Goal: Participate in discussion: Engage in conversation with other users on a specific topic

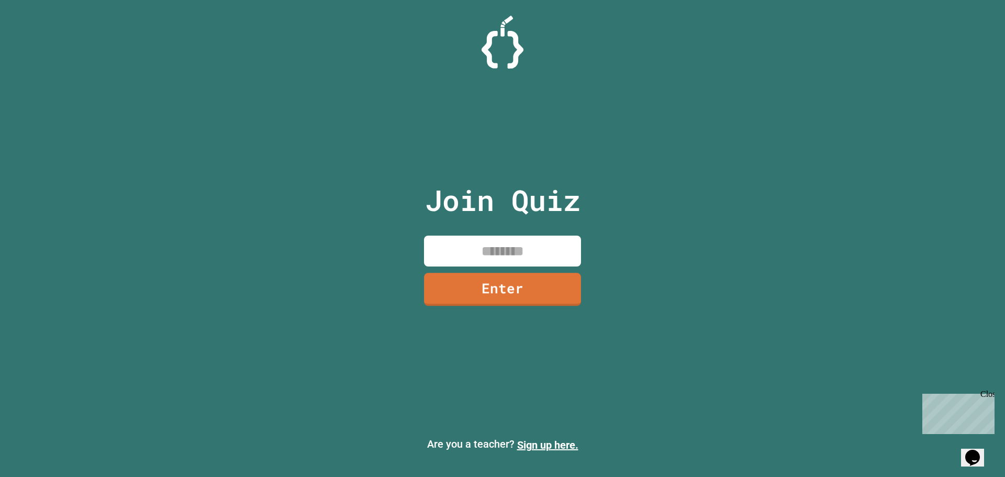
click at [454, 250] on input at bounding box center [502, 250] width 157 height 31
type input "********"
click at [508, 306] on div "Join Quiz ******** Enter" at bounding box center [502, 238] width 176 height 424
click at [508, 294] on link "Enter" at bounding box center [501, 288] width 149 height 35
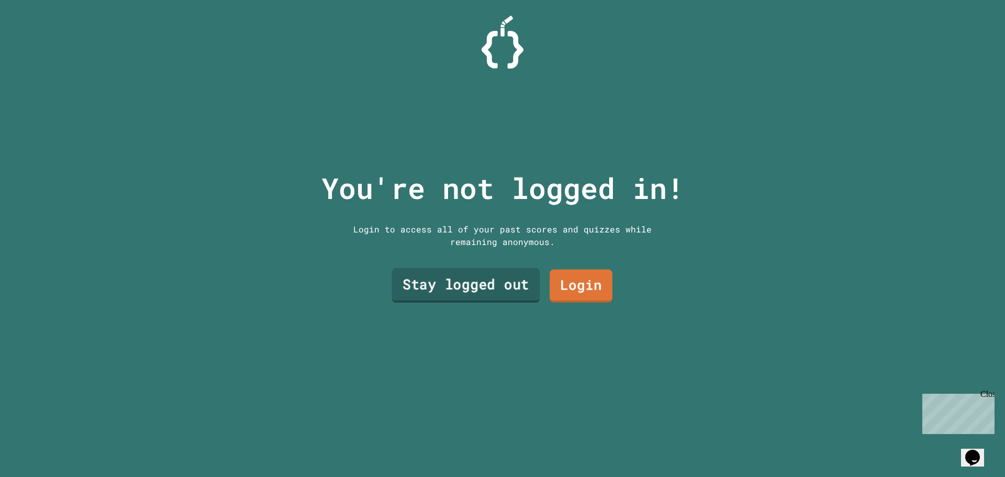
click at [512, 284] on link "Stay logged out" at bounding box center [466, 285] width 148 height 35
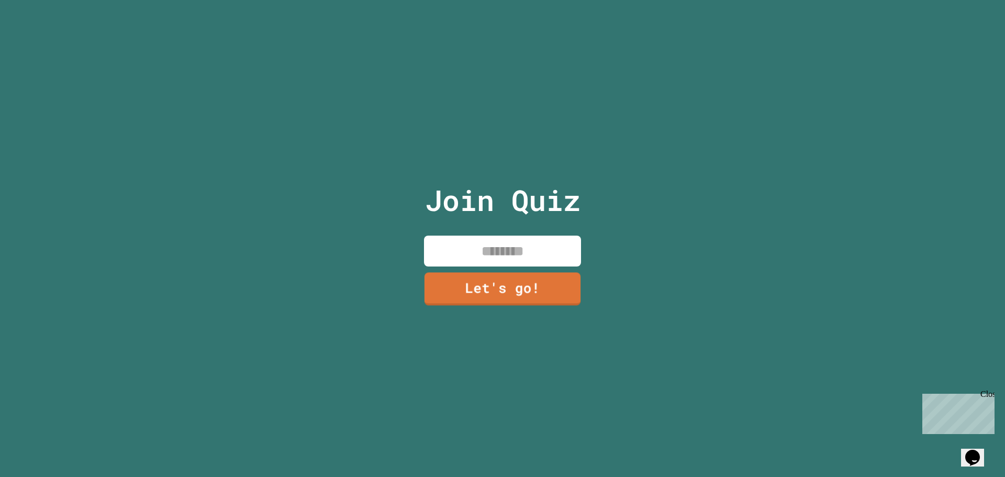
click at [510, 246] on input at bounding box center [502, 250] width 157 height 31
type input "******"
click at [507, 285] on link "Let's go!" at bounding box center [502, 288] width 152 height 35
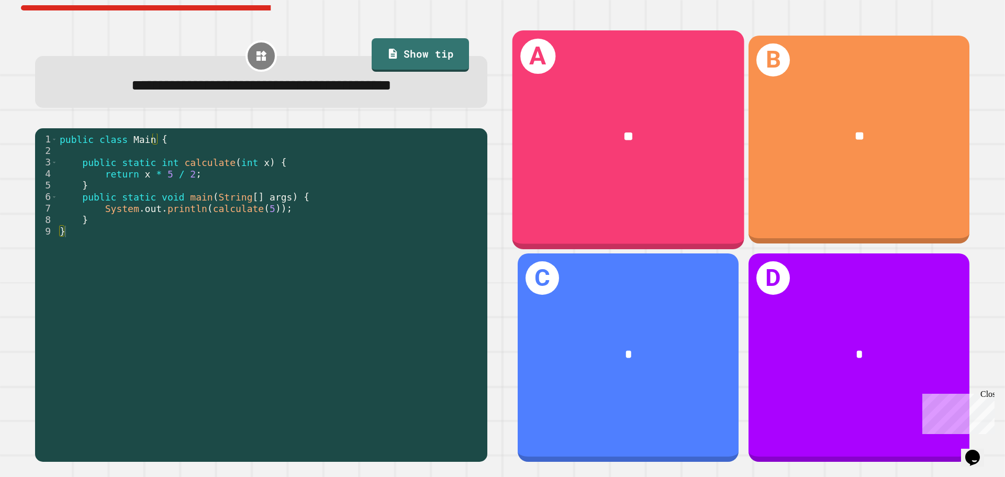
click at [585, 167] on div "**" at bounding box center [628, 137] width 232 height 70
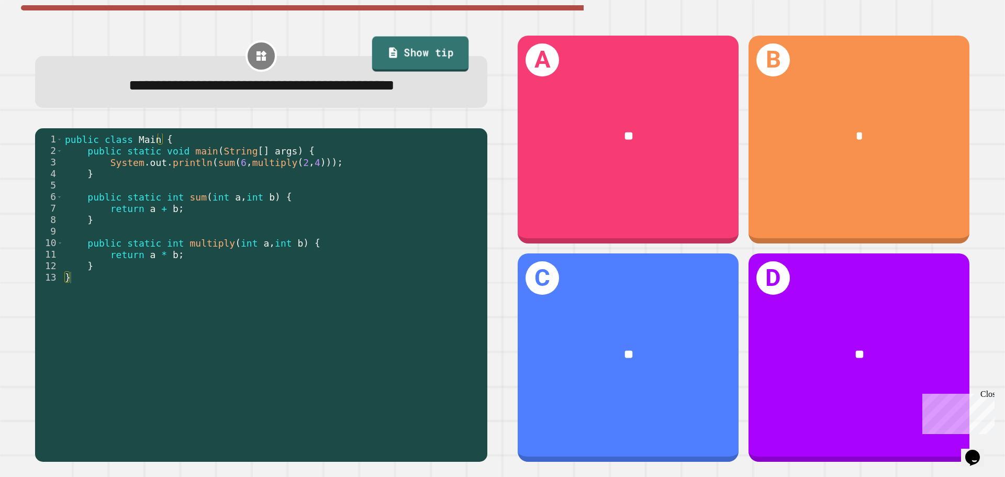
click at [404, 53] on link "Show tip" at bounding box center [420, 54] width 97 height 35
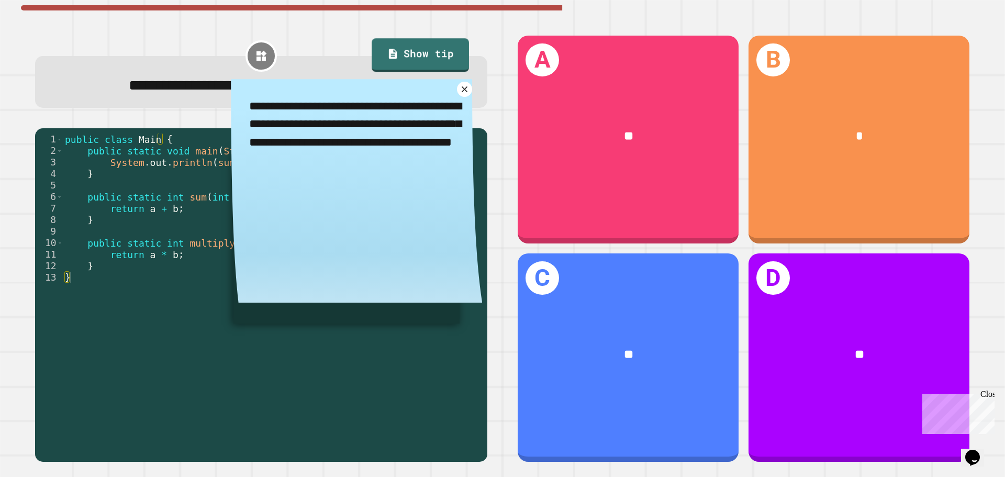
type textarea "*"
click at [458, 95] on icon at bounding box center [464, 89] width 12 height 12
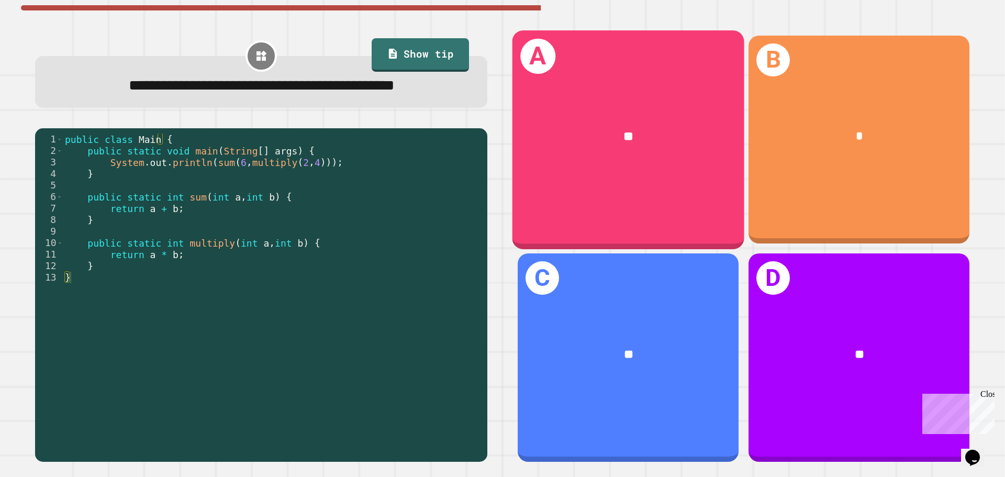
click at [540, 134] on div "**" at bounding box center [628, 136] width 181 height 19
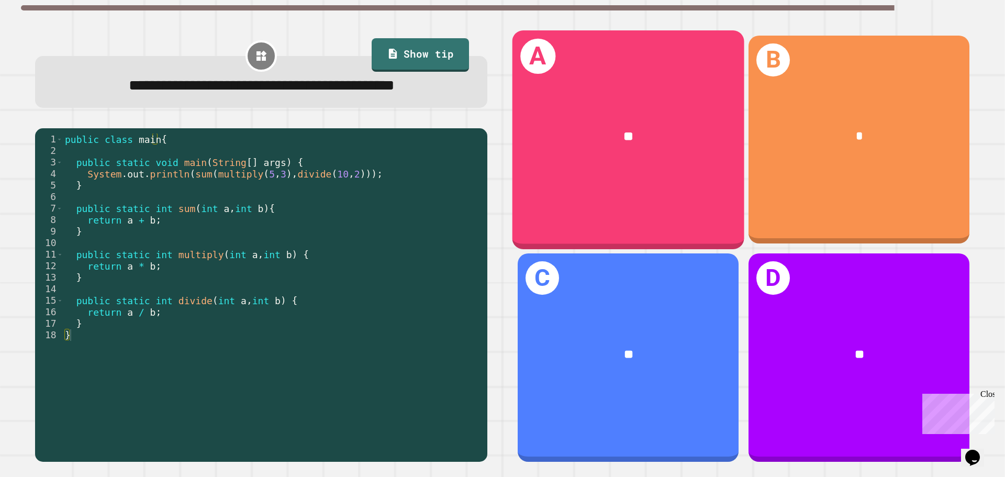
click at [561, 155] on div "**" at bounding box center [628, 137] width 232 height 70
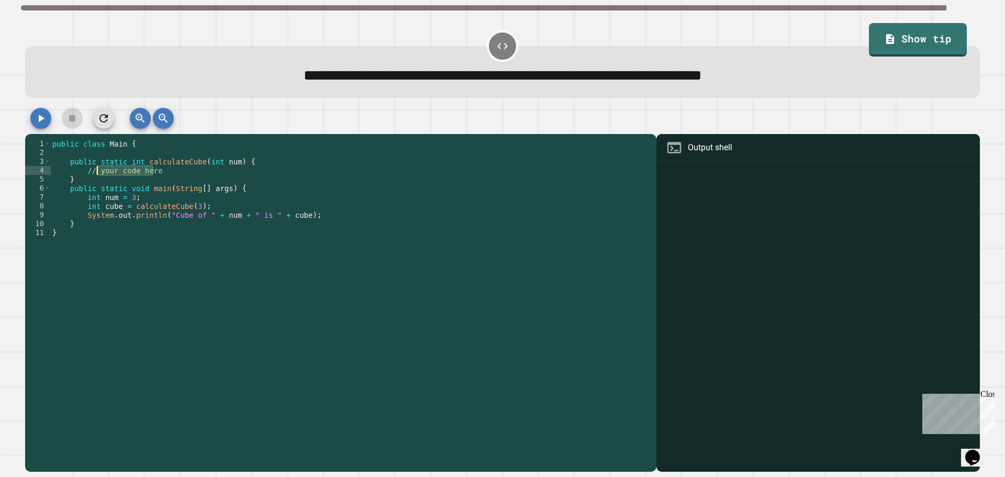
drag, startPoint x: 163, startPoint y: 174, endPoint x: 97, endPoint y: 173, distance: 65.9
click at [97, 173] on div "public class Main { public static int calculateCube ( int num ) { // your code …" at bounding box center [350, 299] width 601 height 320
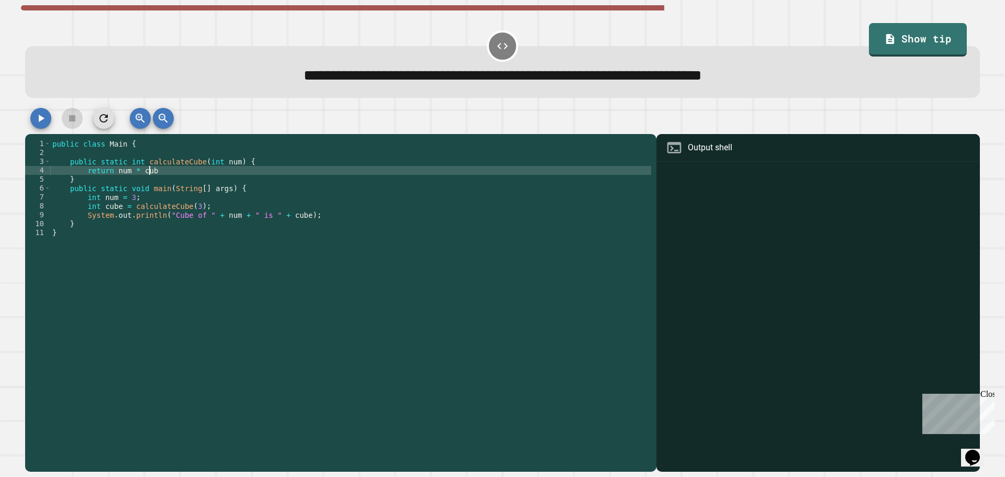
scroll to position [0, 6]
type textarea "**********"
click at [39, 122] on icon "button" at bounding box center [42, 118] width 6 height 7
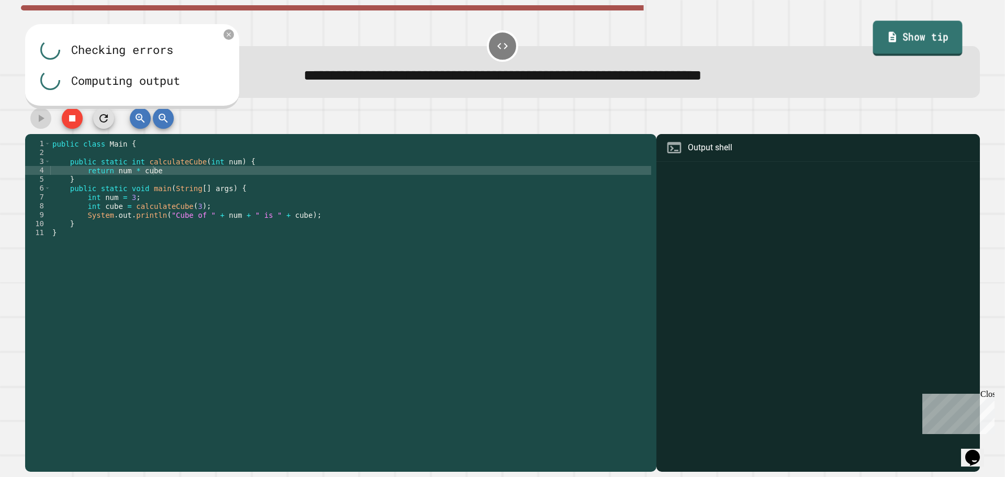
click at [885, 49] on link "Show tip" at bounding box center [917, 38] width 89 height 35
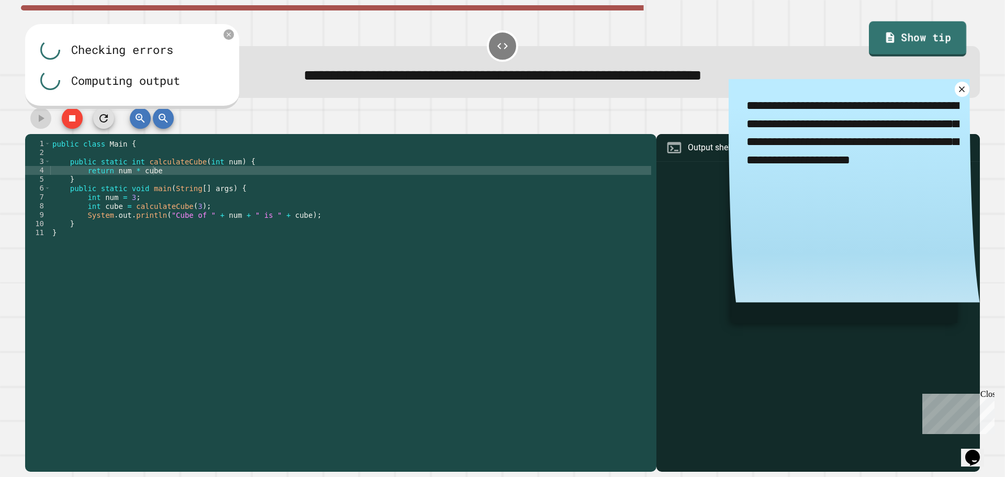
type textarea "*"
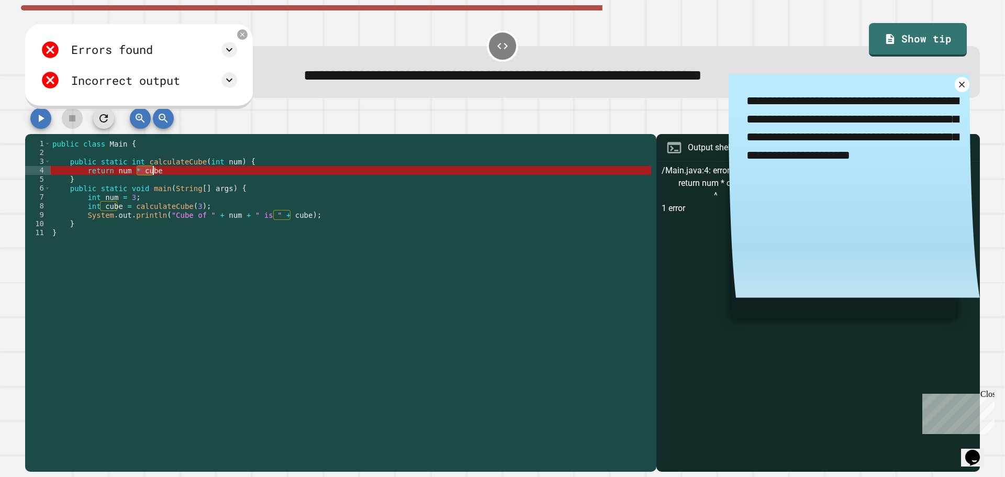
drag, startPoint x: 136, startPoint y: 175, endPoint x: 168, endPoint y: 174, distance: 32.5
click at [168, 174] on div "public class Main { public static int calculateCube ( int num ) { return num * …" at bounding box center [350, 299] width 601 height 320
type textarea "**********"
type textarea "*"
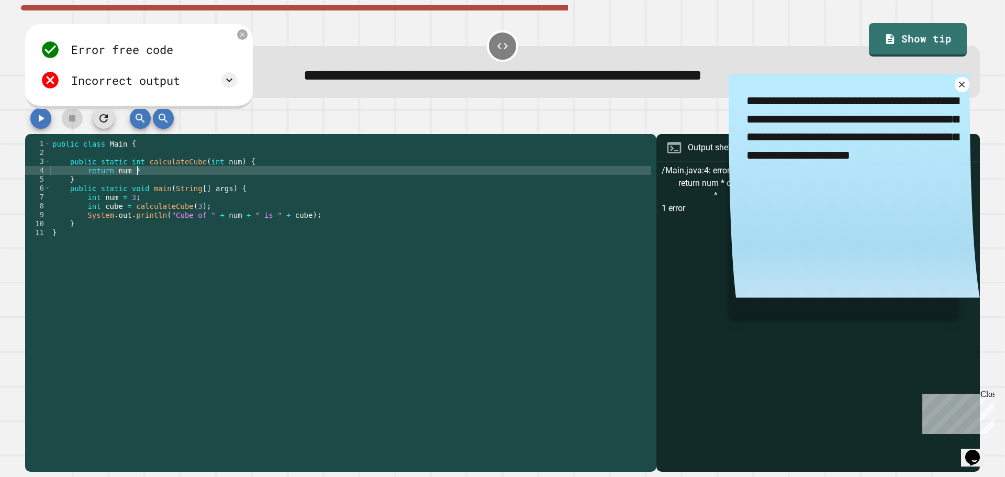
type textarea "**********"
type textarea "*"
type textarea "**********"
click at [884, 48] on link "Show tip" at bounding box center [917, 38] width 98 height 35
click at [896, 39] on link "Show tip" at bounding box center [918, 38] width 88 height 35
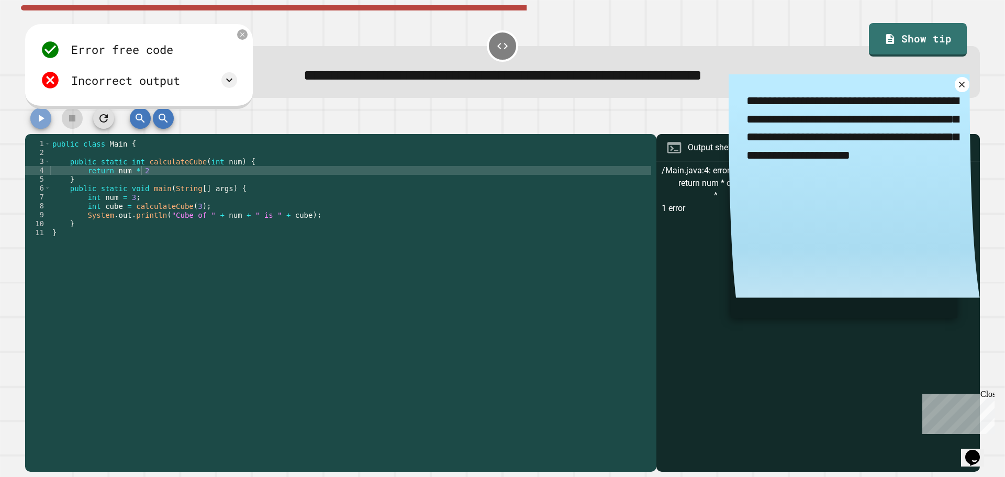
click at [37, 120] on icon "button" at bounding box center [41, 118] width 13 height 13
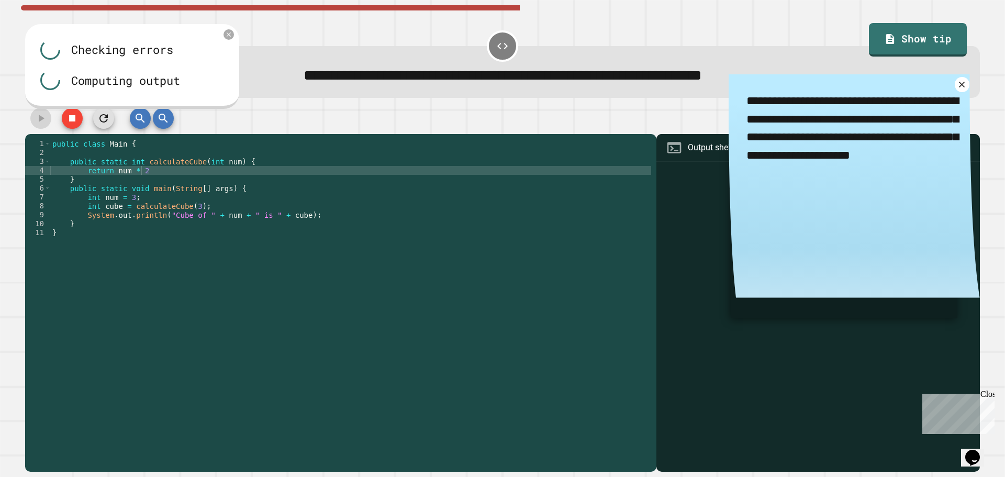
click at [125, 173] on div "public class Main { public static int calculateCube ( int num ) { return num * …" at bounding box center [350, 299] width 601 height 320
type textarea "*"
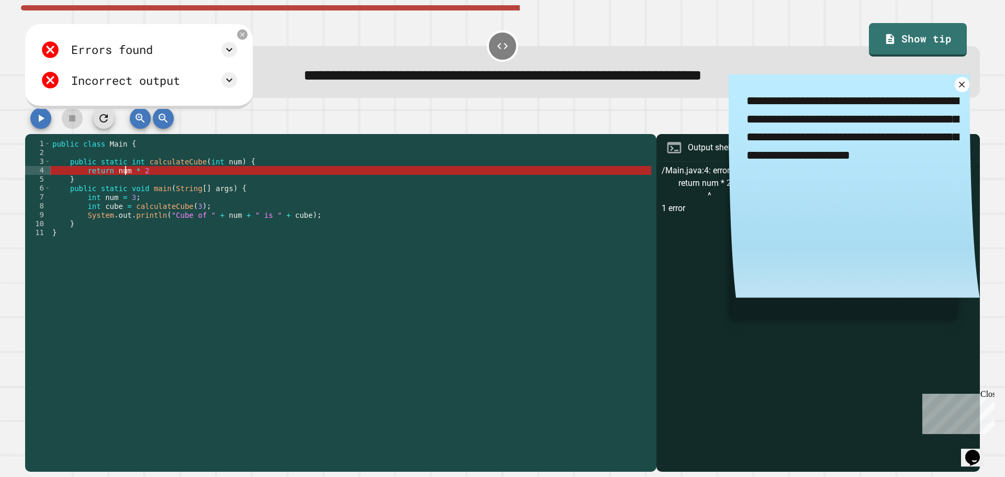
type textarea "**********"
type textarea "*"
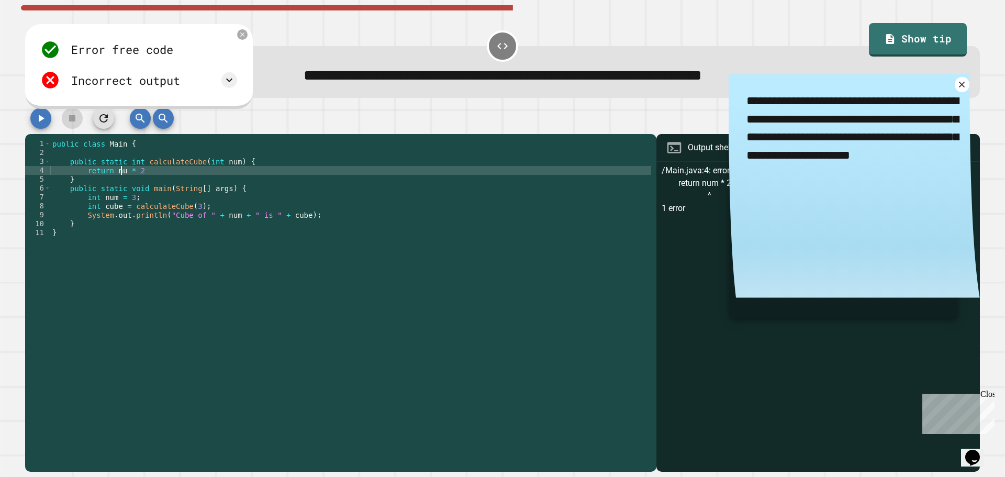
type textarea "**********"
type textarea "*"
type textarea "**********"
type textarea "*"
type textarea "**********"
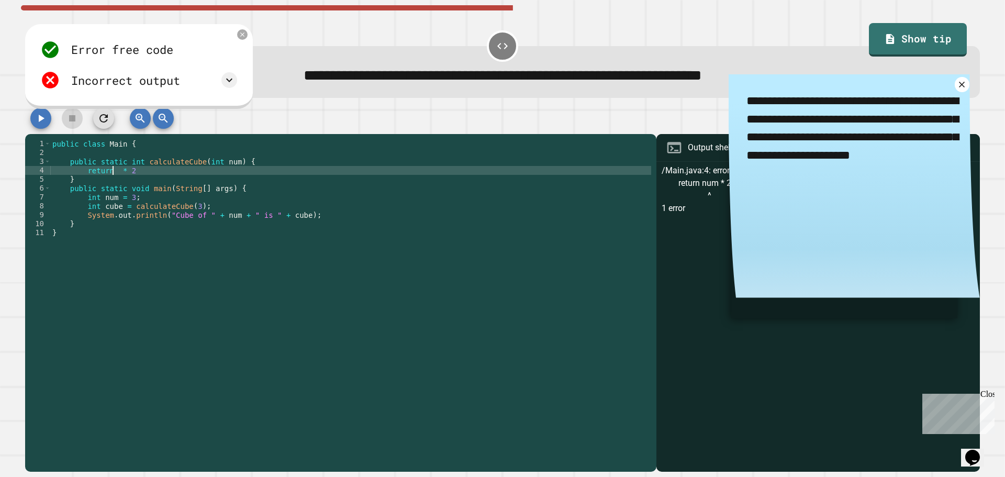
type textarea "*"
type textarea "**********"
type textarea "*"
type textarea "**********"
type textarea "*"
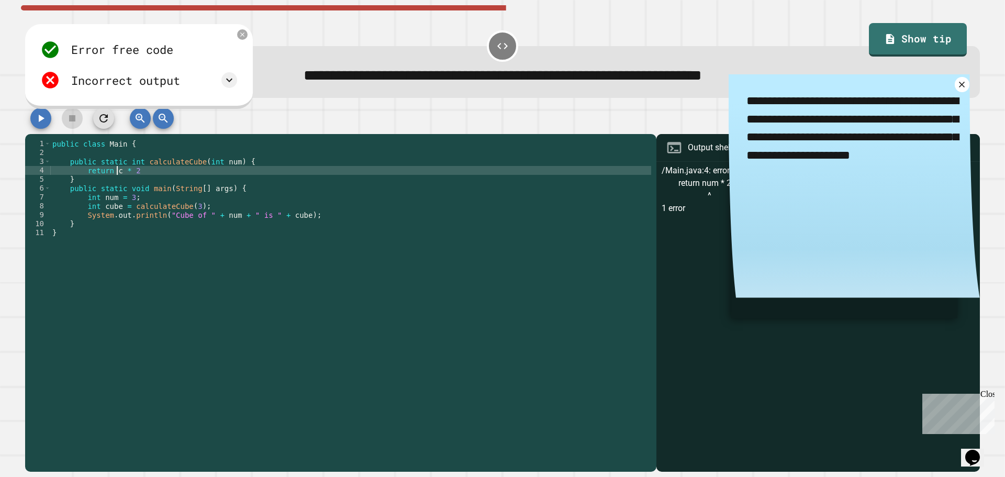
scroll to position [0, 5]
type textarea "**********"
type textarea "*"
type textarea "**********"
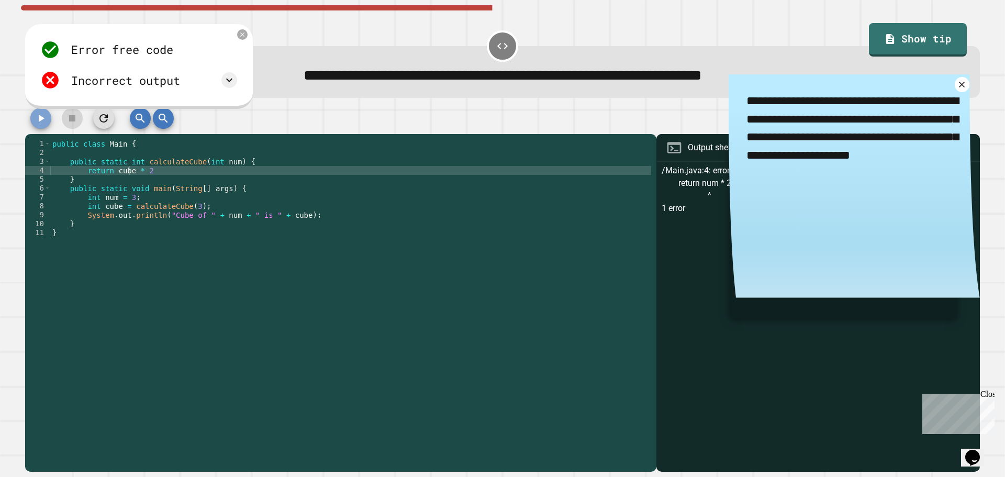
click at [41, 122] on icon "button" at bounding box center [41, 118] width 13 height 13
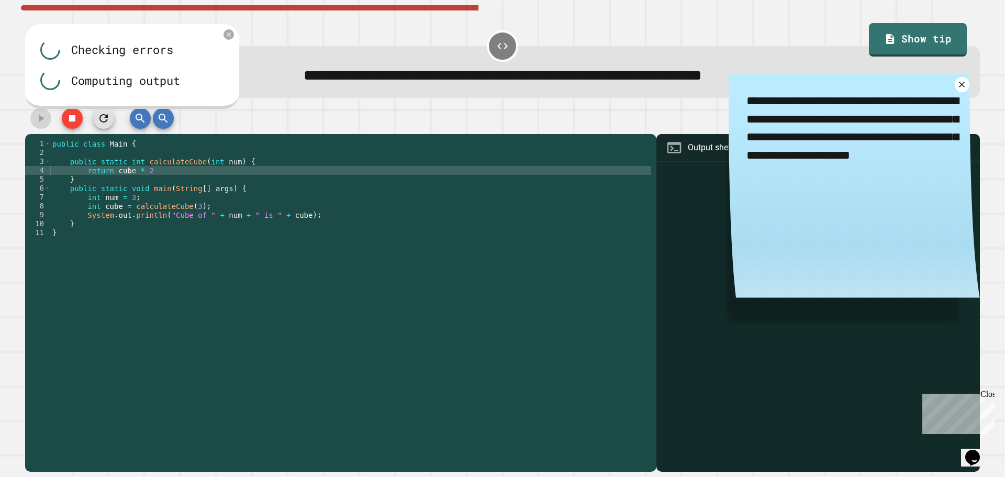
type textarea "*"
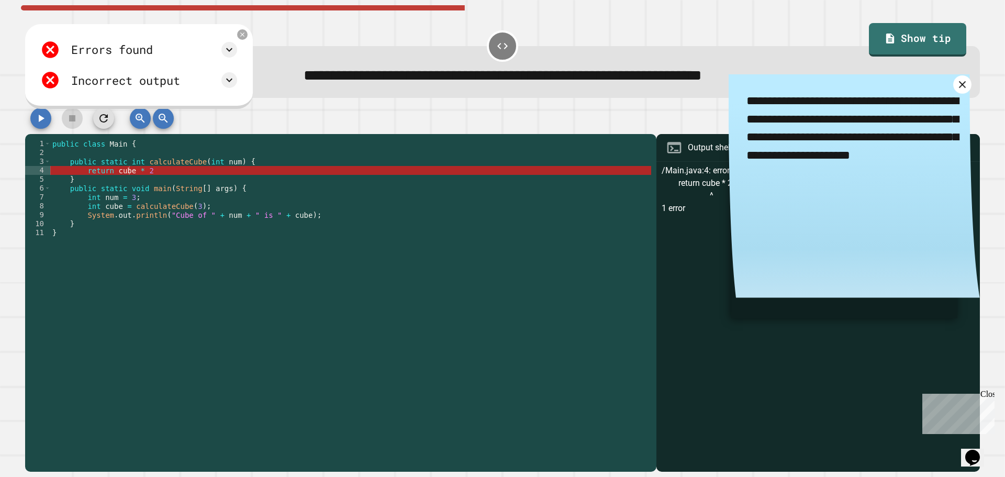
click at [953, 86] on link at bounding box center [962, 84] width 18 height 18
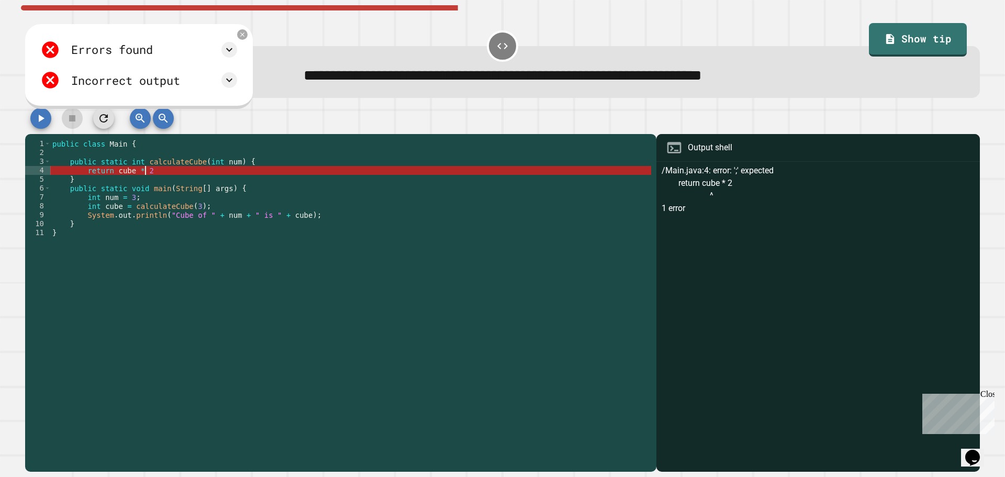
click at [247, 175] on div "public class Main { public static int calculateCube ( int num ) { return cube *…" at bounding box center [350, 299] width 601 height 320
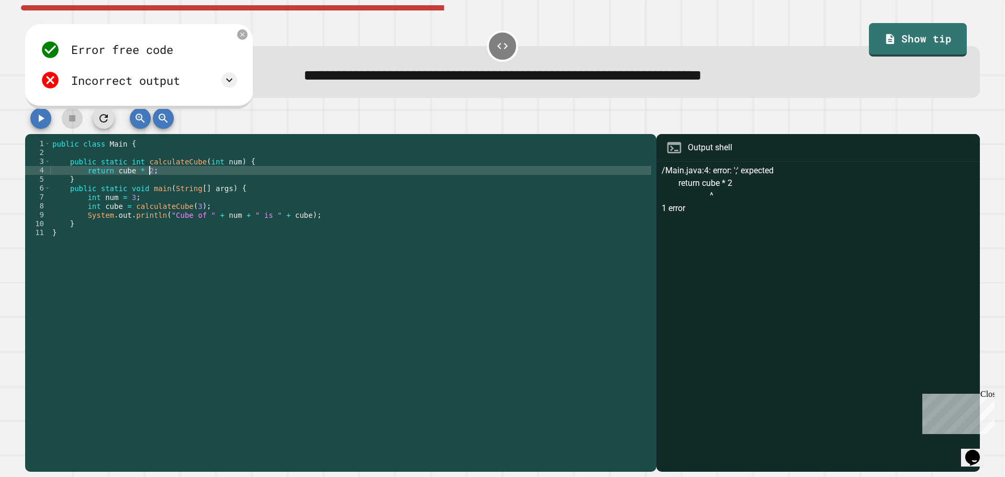
click at [46, 124] on icon "button" at bounding box center [41, 118] width 13 height 13
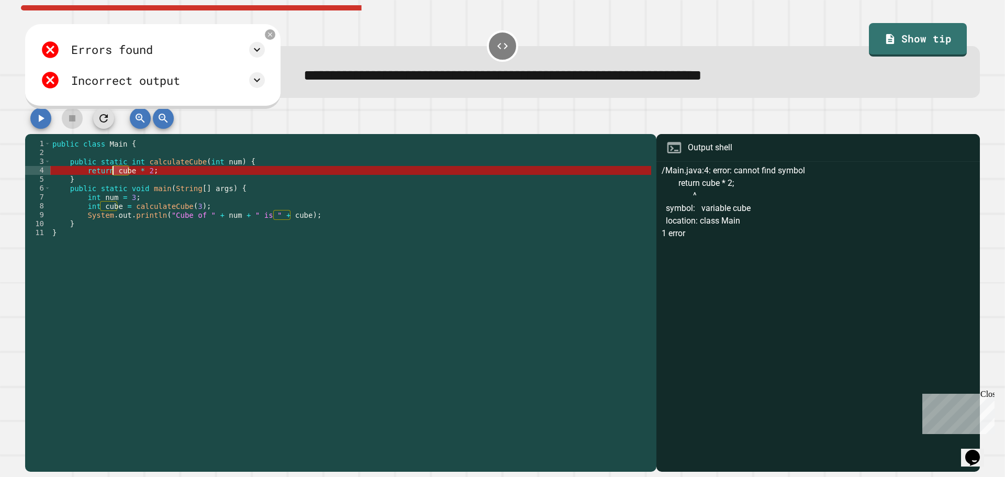
drag, startPoint x: 128, startPoint y: 173, endPoint x: 114, endPoint y: 171, distance: 14.3
click at [114, 171] on div "public class Main { public static int calculateCube ( int num ) { return cube *…" at bounding box center [350, 299] width 601 height 320
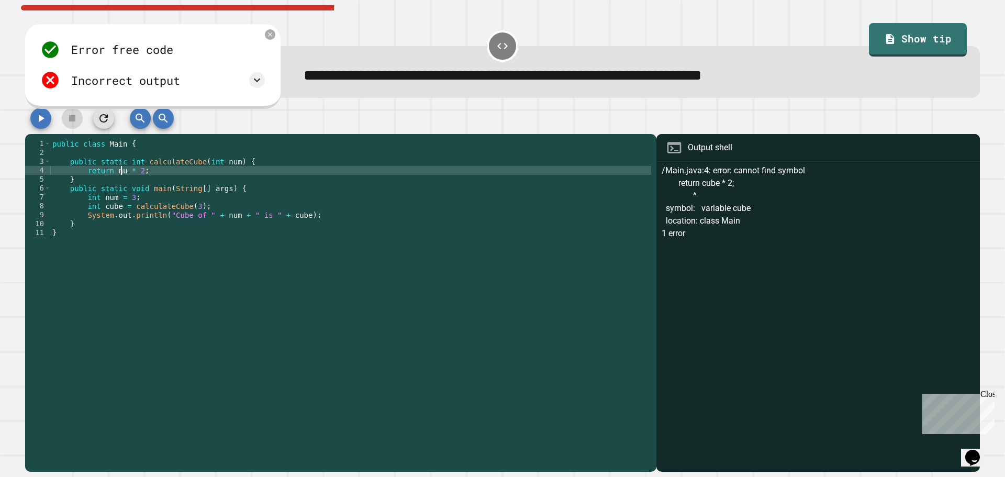
scroll to position [0, 5]
type textarea "**********"
click at [46, 118] on icon "button" at bounding box center [41, 118] width 13 height 13
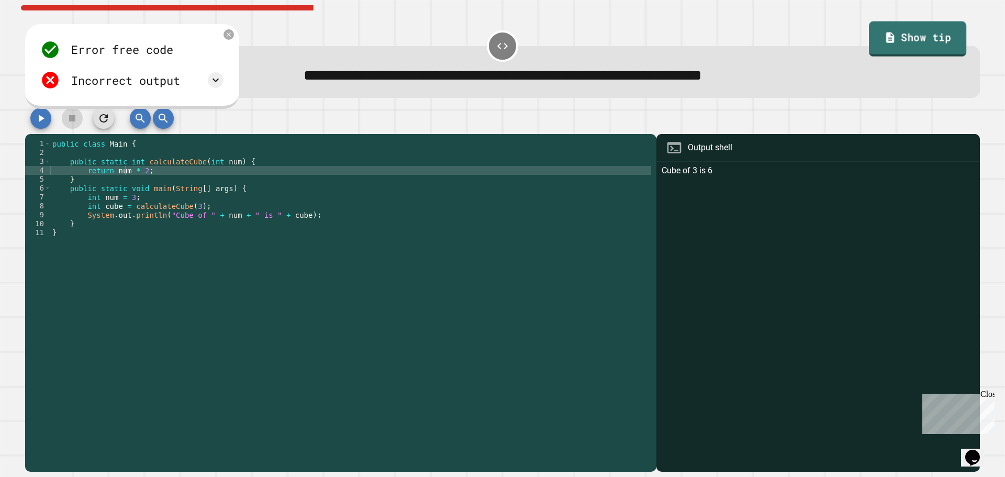
click at [894, 37] on link "Show tip" at bounding box center [917, 38] width 97 height 35
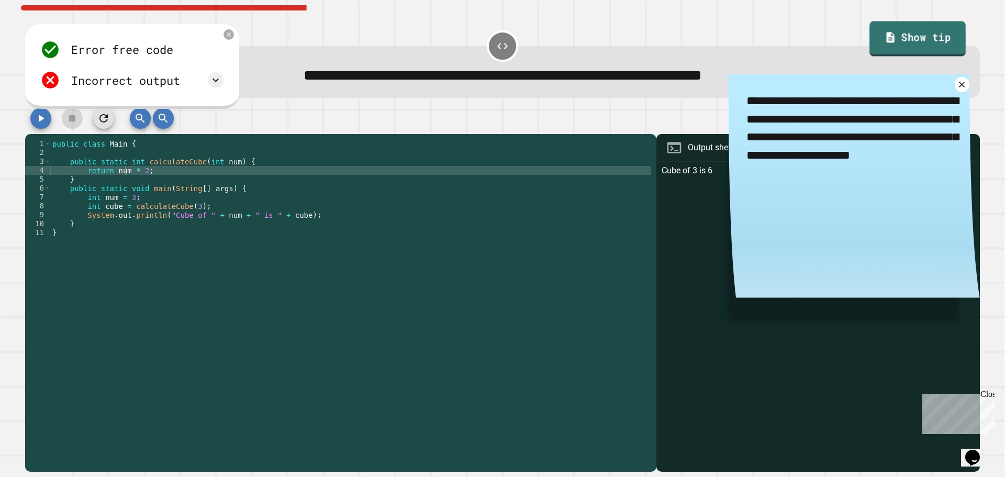
click at [894, 37] on link "Show tip" at bounding box center [918, 38] width 96 height 35
type textarea "*"
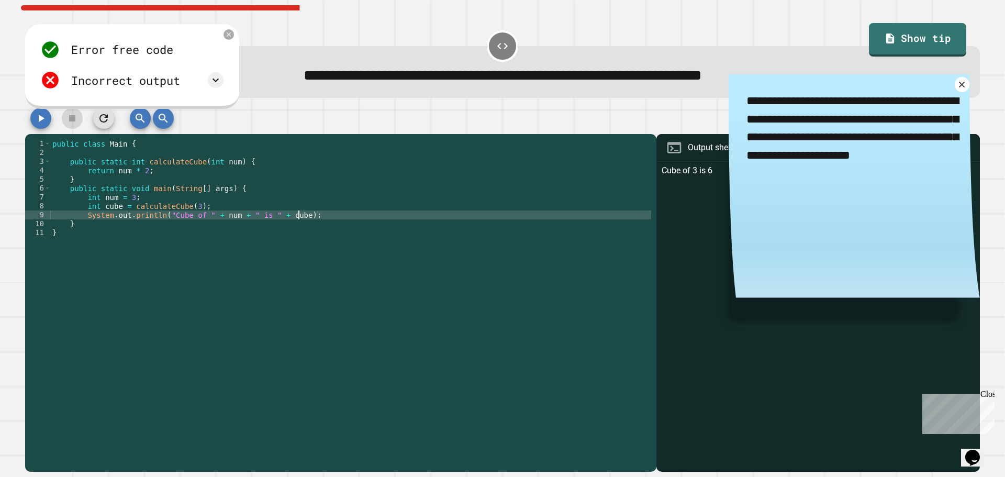
click at [429, 213] on div "public class Main { public static int calculateCube ( int num ) { return num * …" at bounding box center [350, 299] width 601 height 320
click at [233, 292] on div "public class Main { public static int calculateCube ( int num ) { return num * …" at bounding box center [350, 299] width 601 height 320
type textarea "*"
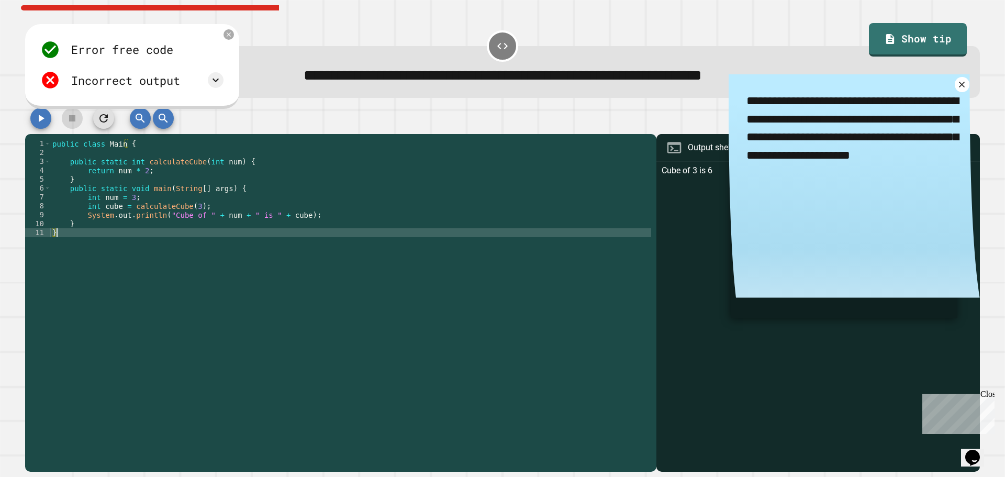
click at [39, 116] on icon "button" at bounding box center [41, 118] width 13 height 13
type textarea "*"
click at [945, 94] on textarea "**********" at bounding box center [853, 137] width 251 height 127
click at [956, 90] on icon at bounding box center [961, 84] width 11 height 11
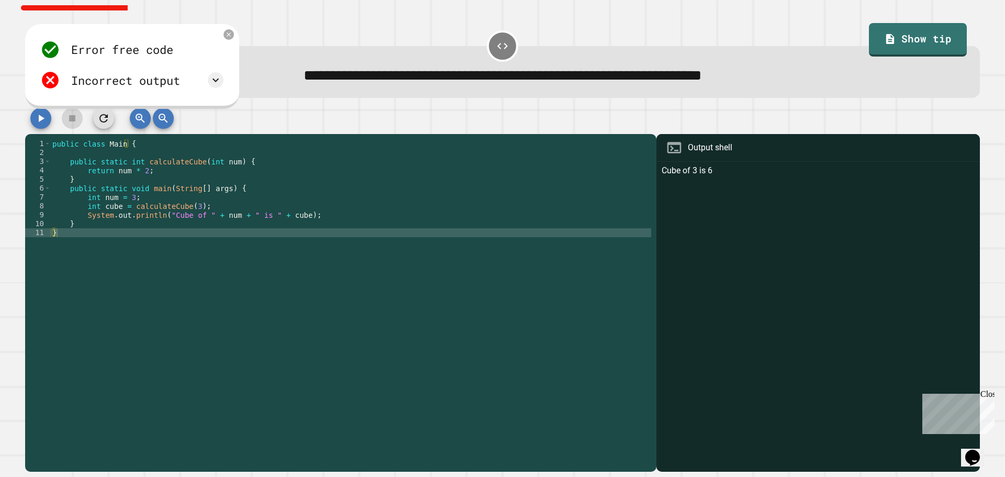
click at [141, 173] on div "public class Main { public static int calculateCube ( int num ) { return num * …" at bounding box center [350, 299] width 601 height 320
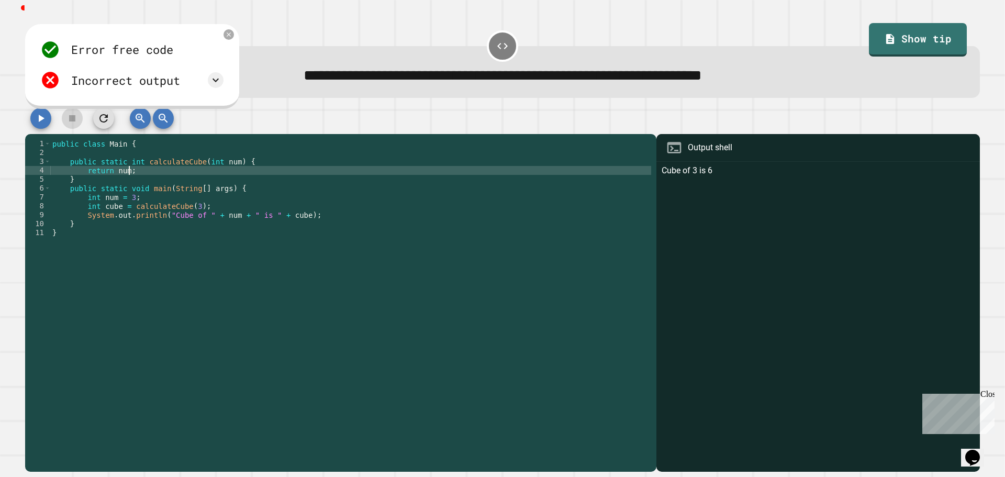
scroll to position [0, 5]
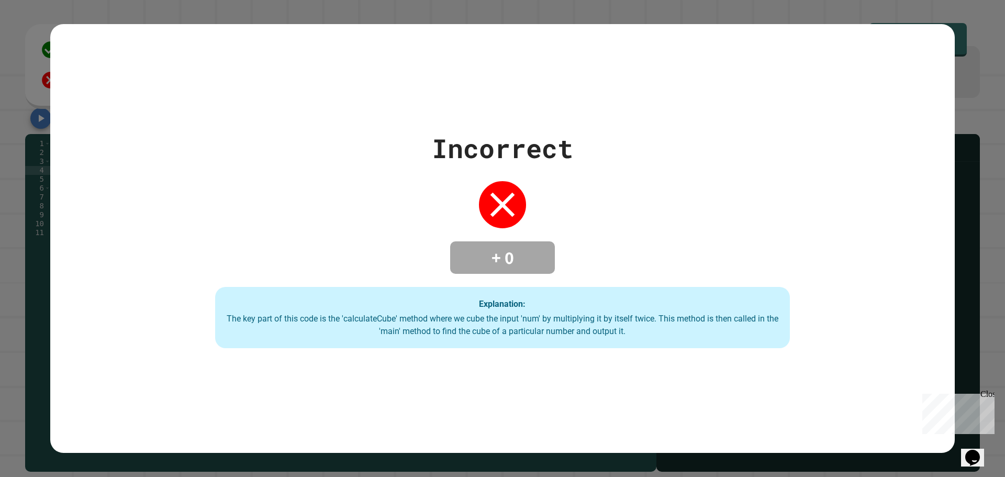
type textarea "**********"
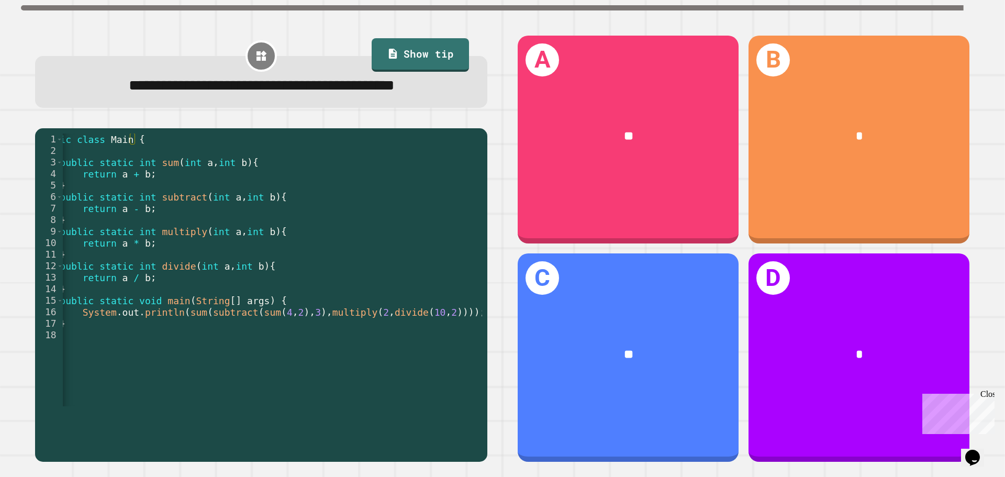
scroll to position [0, 28]
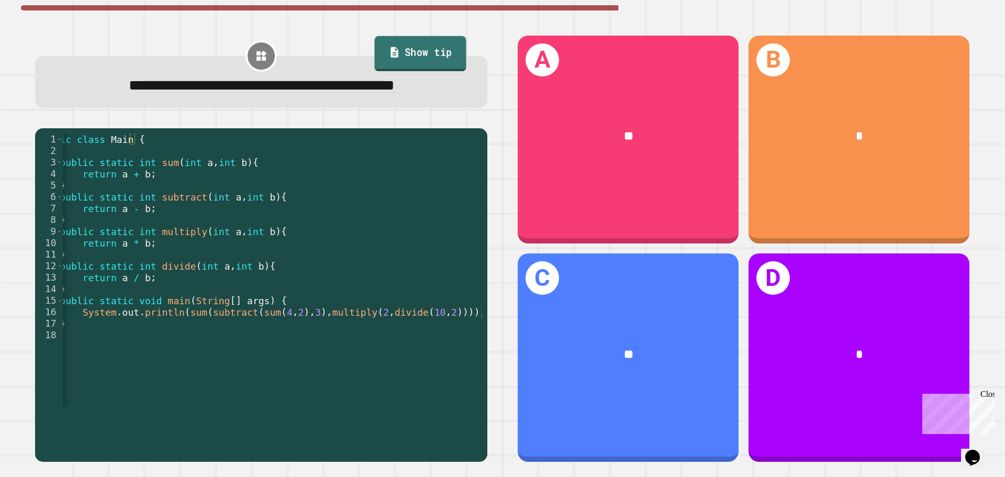
click at [393, 65] on link "Show tip" at bounding box center [420, 53] width 92 height 35
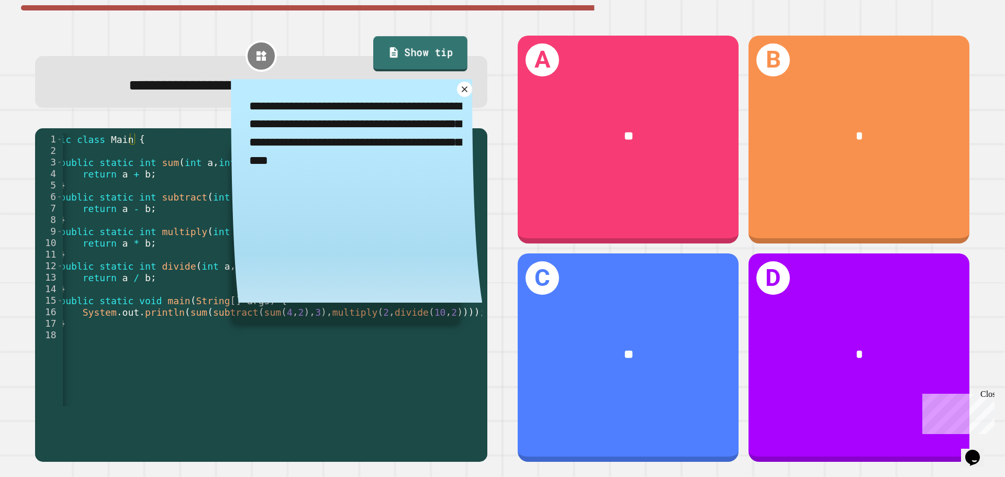
click at [392, 45] on link "Show tip" at bounding box center [420, 53] width 94 height 35
click at [459, 95] on icon at bounding box center [464, 89] width 10 height 10
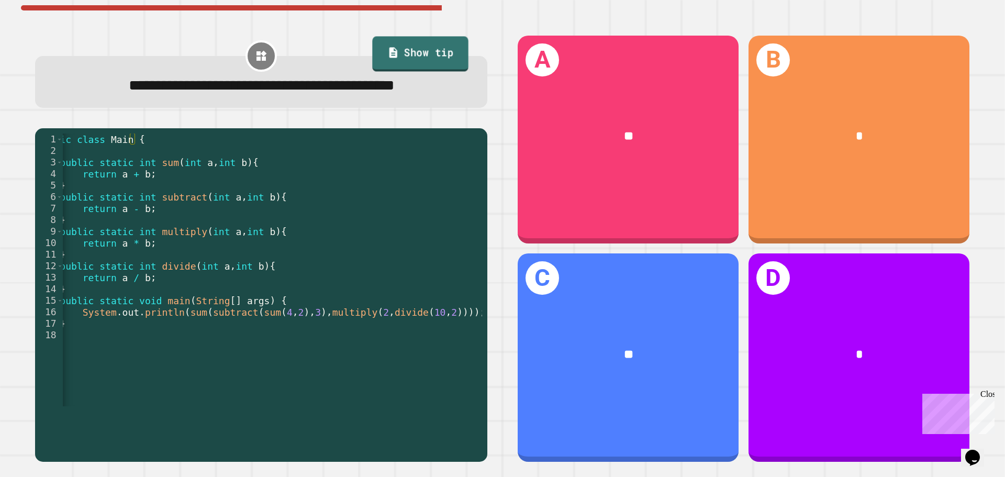
click at [391, 60] on link "Show tip" at bounding box center [420, 54] width 96 height 35
type textarea "*"
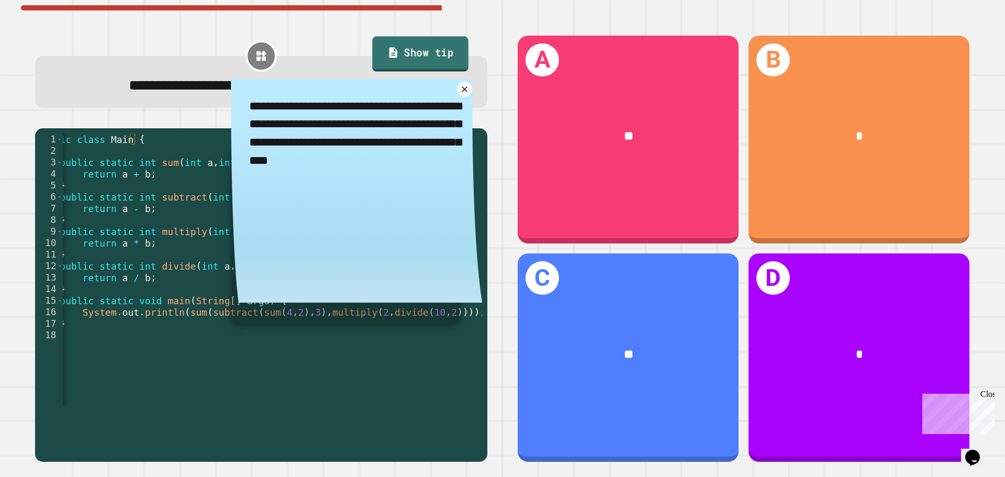
click at [391, 55] on icon at bounding box center [393, 53] width 12 height 13
click at [414, 67] on link "Show tip" at bounding box center [420, 54] width 96 height 35
click at [458, 95] on icon at bounding box center [464, 89] width 12 height 12
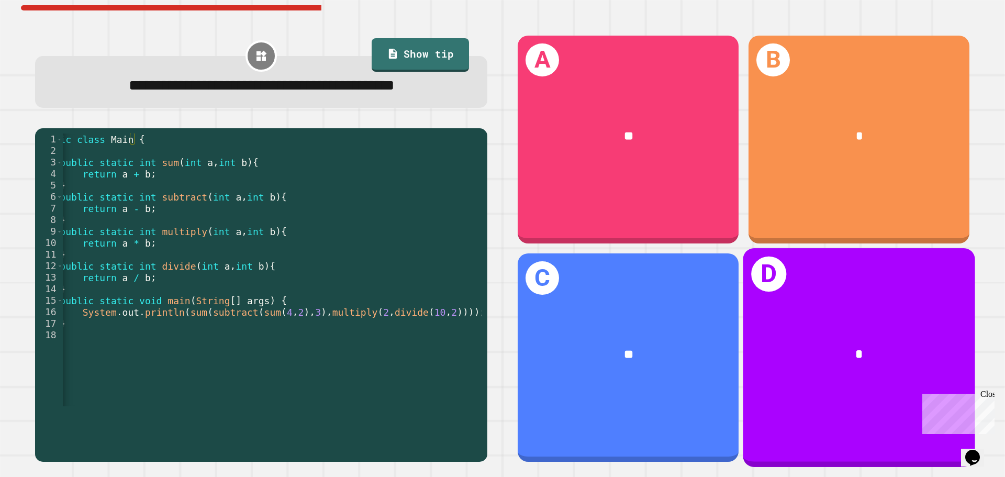
click at [804, 362] on div "*" at bounding box center [859, 355] width 232 height 70
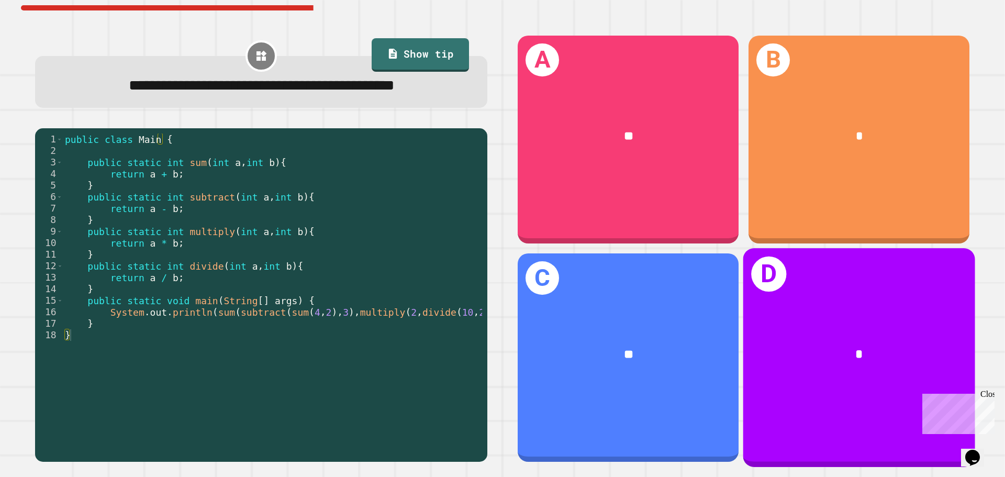
click at [806, 360] on div "*" at bounding box center [859, 355] width 232 height 70
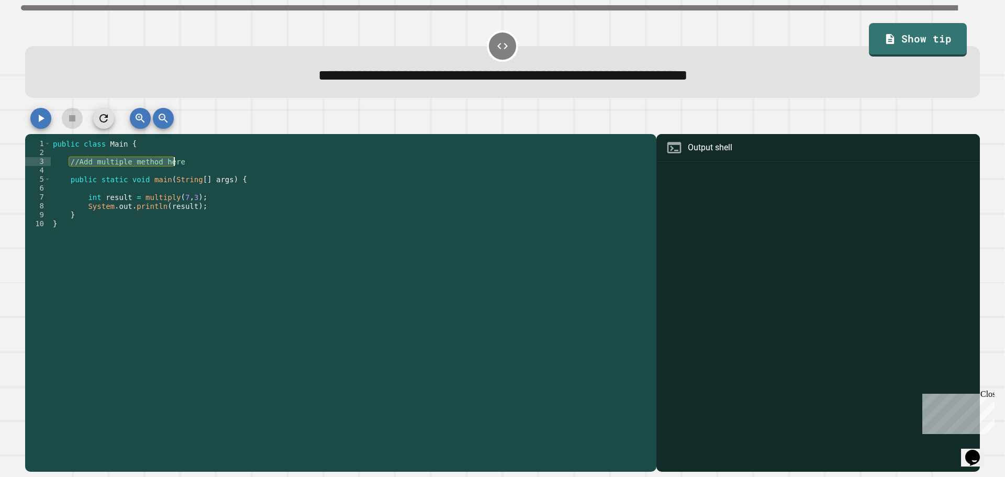
drag, startPoint x: 69, startPoint y: 163, endPoint x: 186, endPoint y: 165, distance: 117.2
click at [186, 165] on div "public class Main { //Add multiple method here public static void main ( String…" at bounding box center [351, 299] width 600 height 320
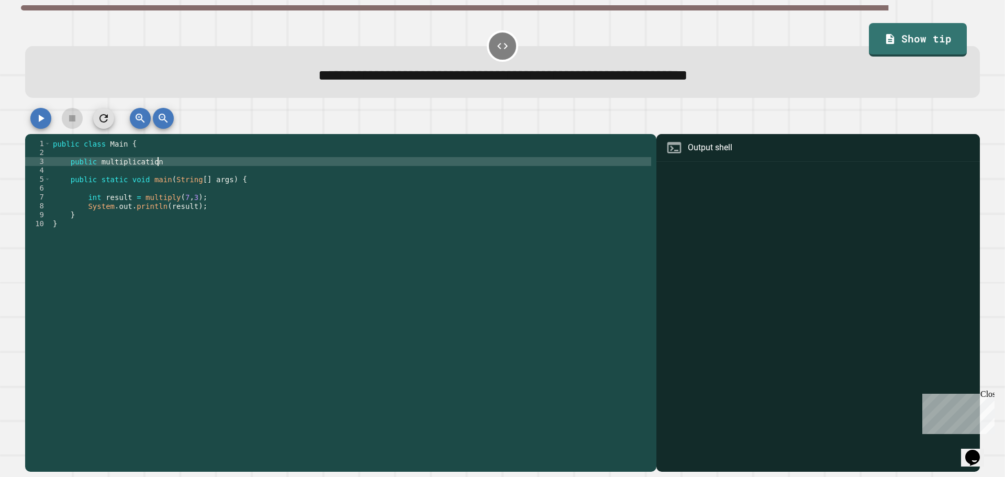
scroll to position [0, 7]
type textarea "**********"
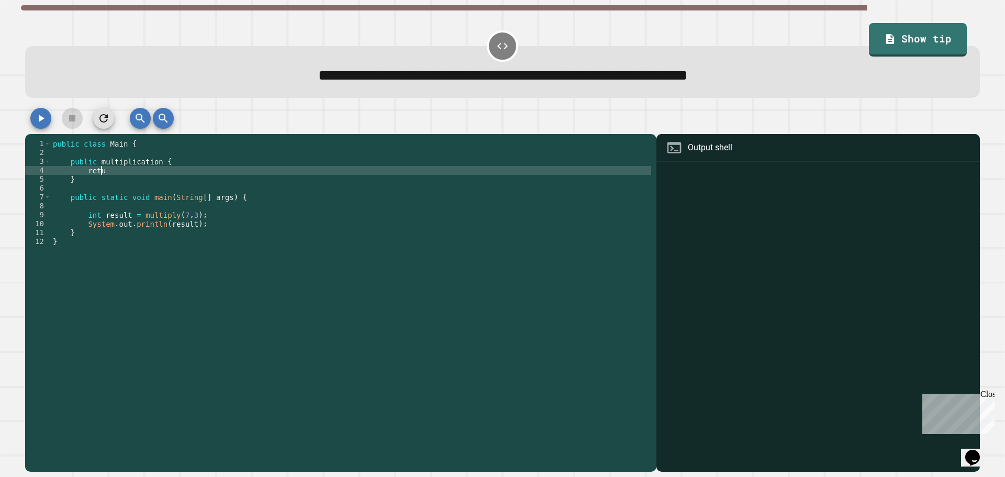
scroll to position [0, 3]
click at [93, 163] on div "public class Main { public multiplication { return } public static void main ( …" at bounding box center [351, 299] width 600 height 320
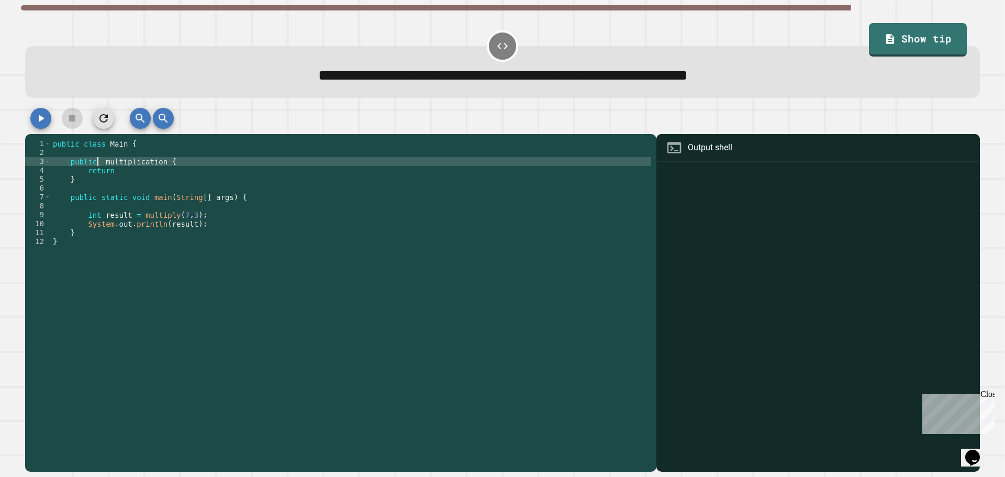
scroll to position [0, 4]
click at [263, 171] on div "public class Main { public int multiplication { return } public static void mai…" at bounding box center [351, 299] width 600 height 320
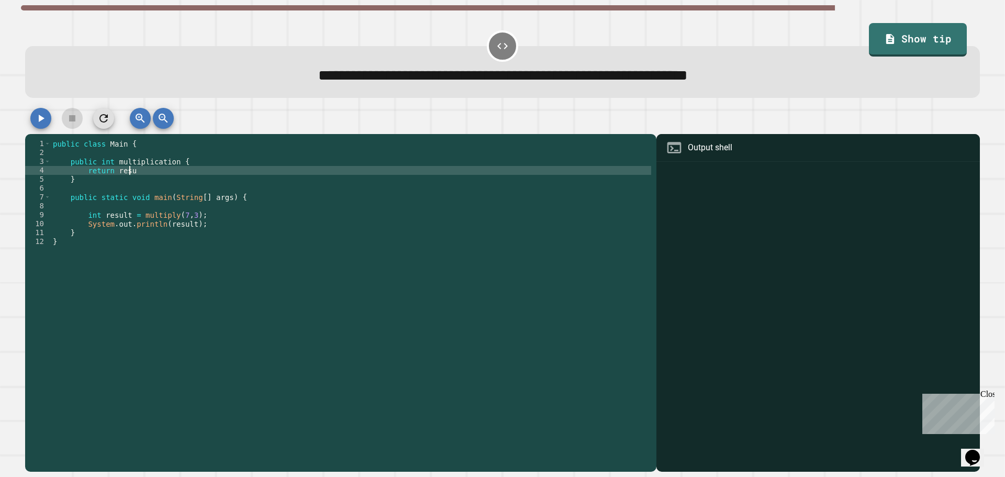
scroll to position [0, 5]
click at [35, 110] on div at bounding box center [502, 121] width 954 height 26
drag, startPoint x: 170, startPoint y: 168, endPoint x: 144, endPoint y: 167, distance: 26.2
click at [144, 167] on div "public class Main { public int multiplication { return result } public static v…" at bounding box center [351, 299] width 600 height 320
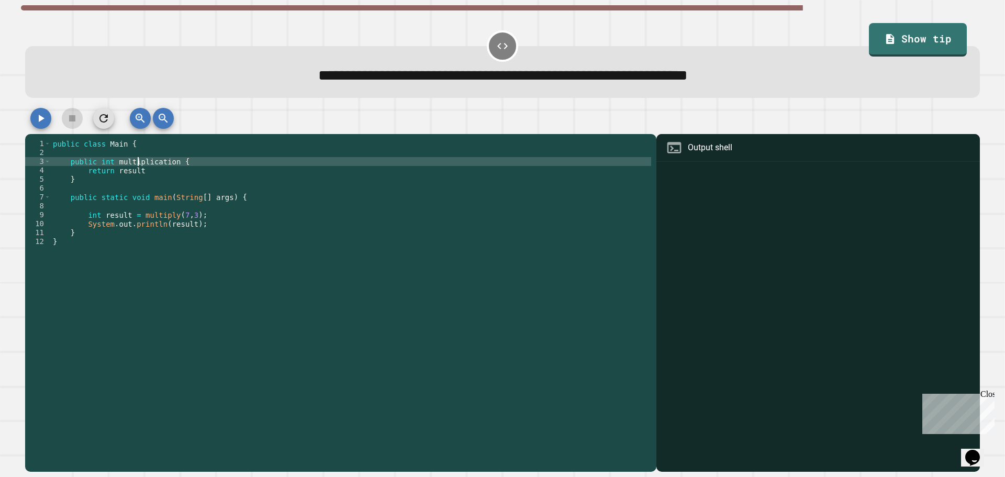
click at [139, 166] on div "public class Main { public int multiplication { return result } public static v…" at bounding box center [351, 299] width 600 height 320
click at [149, 164] on div "public class Main { public int multiplication { return result } public static v…" at bounding box center [351, 299] width 600 height 320
drag, startPoint x: 145, startPoint y: 164, endPoint x: 169, endPoint y: 162, distance: 23.6
click at [169, 162] on div "public class Main { public int multiplication { return result } public static v…" at bounding box center [351, 299] width 600 height 320
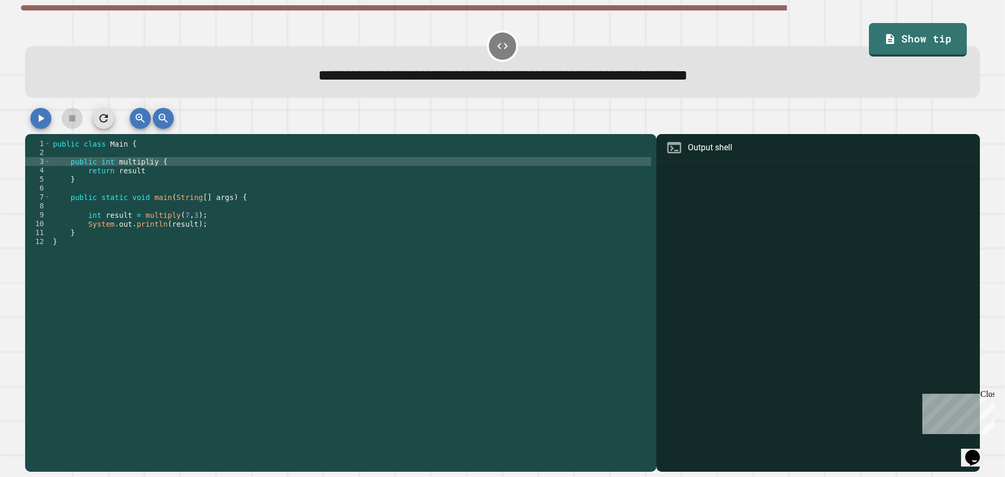
click at [31, 125] on div at bounding box center [502, 121] width 954 height 26
click at [145, 166] on div "public class Main { public int multipliy { return result } public static void m…" at bounding box center [351, 299] width 600 height 320
click at [44, 118] on icon "button" at bounding box center [41, 118] width 13 height 13
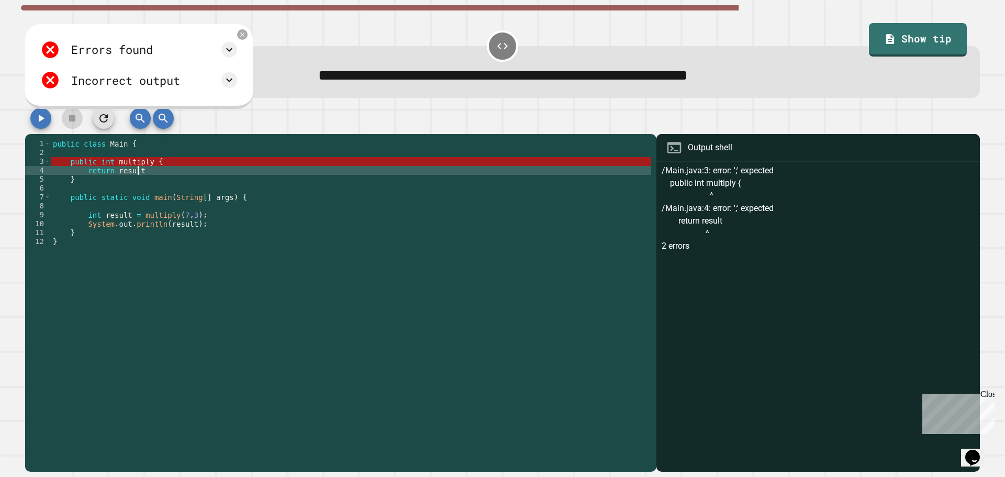
scroll to position [0, 6]
click at [149, 172] on div "public class Main { public int multiply { return result } public static void ma…" at bounding box center [351, 299] width 600 height 320
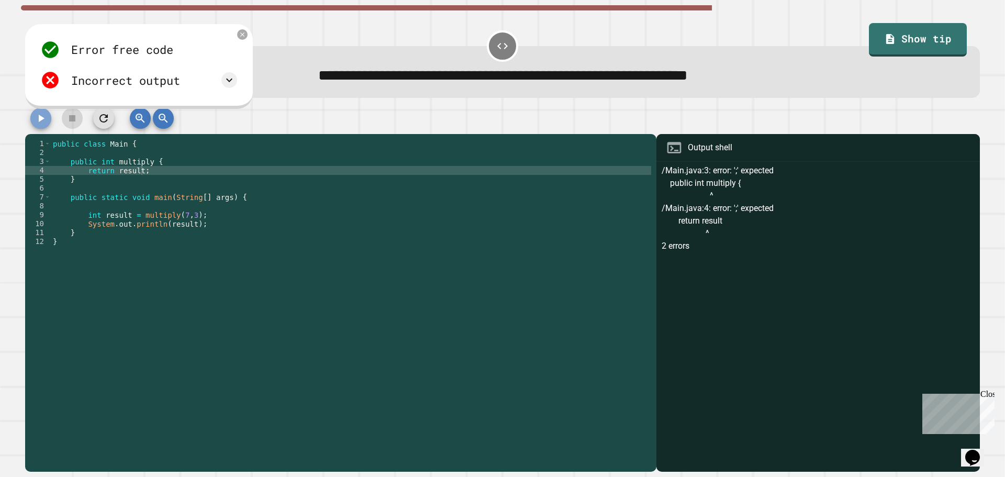
click at [36, 117] on icon "button" at bounding box center [41, 118] width 13 height 13
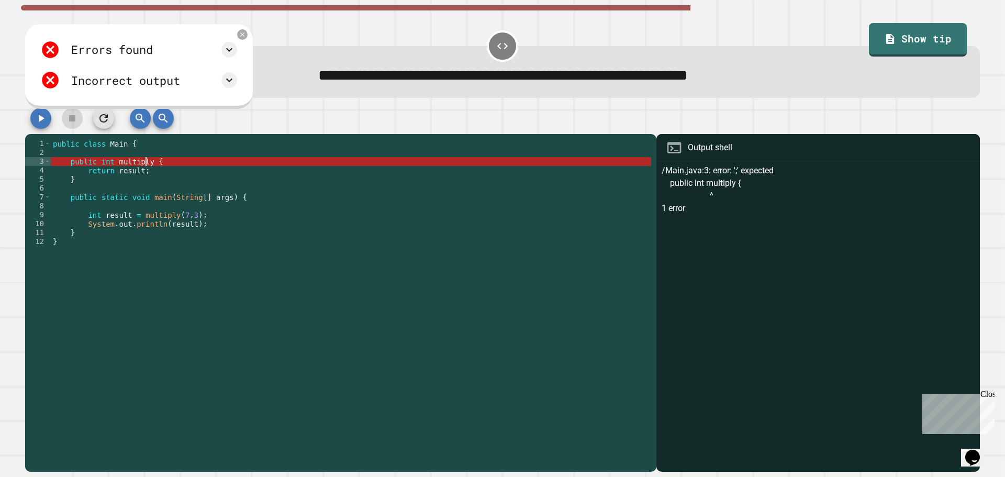
click at [147, 166] on div "public class Main { public int multiply { return result ; } public static void …" at bounding box center [351, 299] width 600 height 320
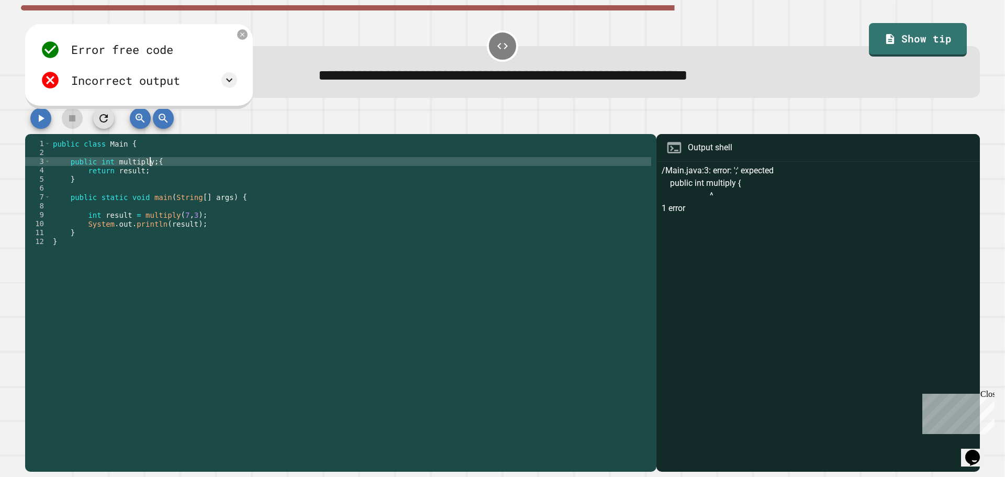
scroll to position [0, 7]
click at [46, 121] on icon "button" at bounding box center [41, 118] width 13 height 13
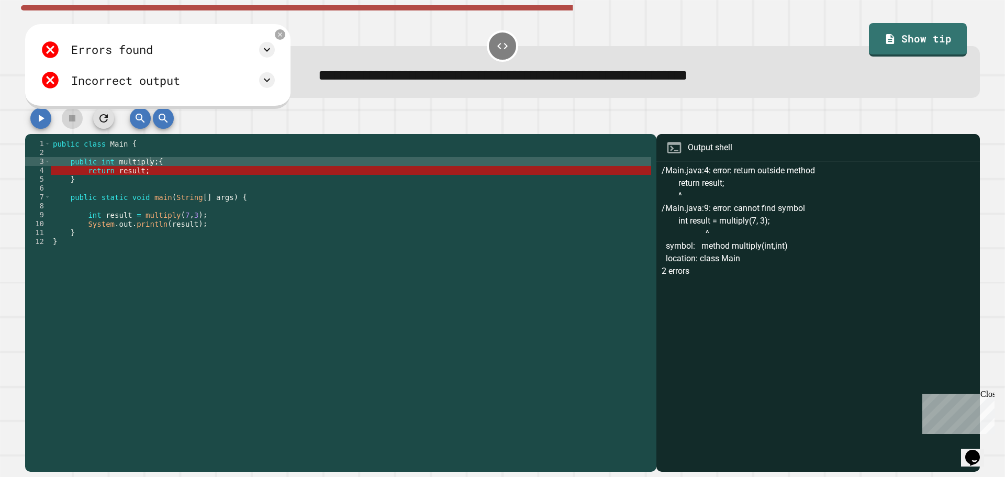
scroll to position [0, 6]
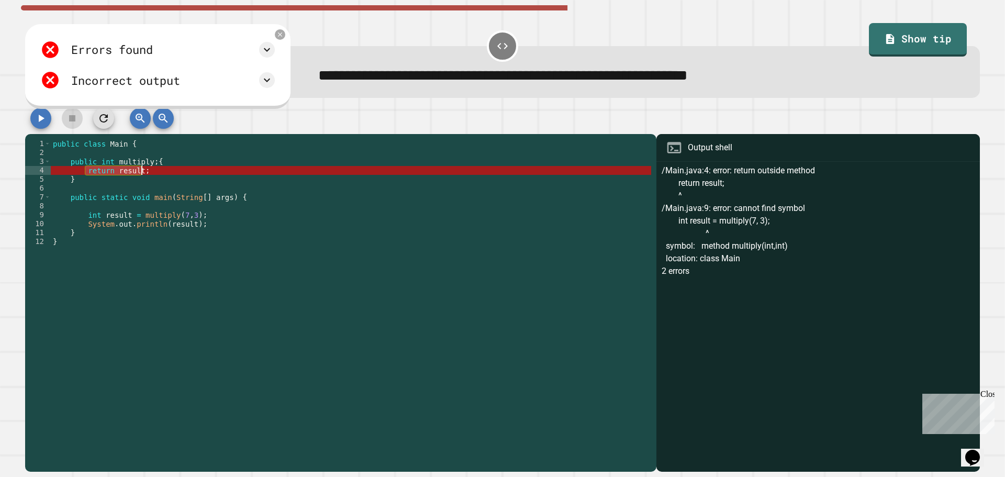
drag, startPoint x: 85, startPoint y: 173, endPoint x: 156, endPoint y: 173, distance: 70.6
click at [156, 173] on div "public class Main { public int multiply ; { return result ; } public static voi…" at bounding box center [351, 299] width 600 height 320
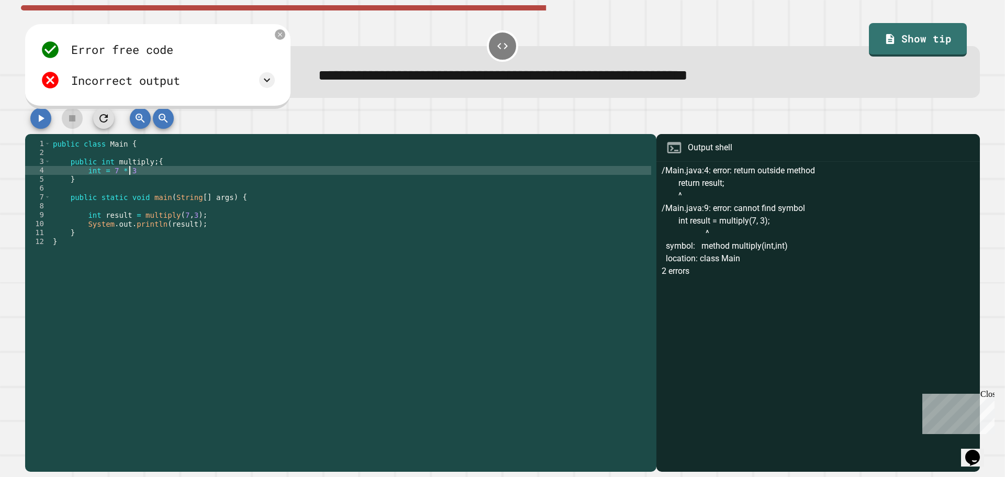
scroll to position [0, 5]
click at [44, 123] on icon "button" at bounding box center [41, 118] width 13 height 13
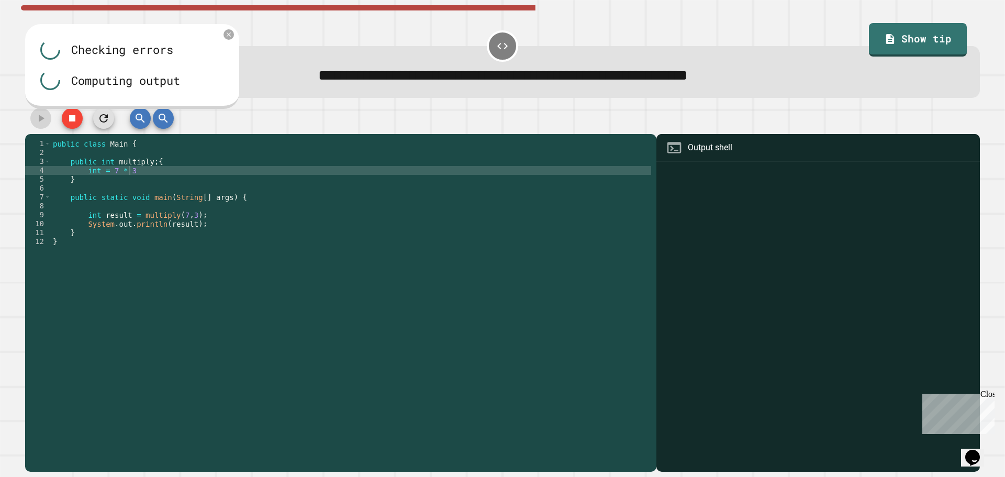
click at [138, 176] on div "public class Main { public int multiply ; { int = 7 * 3 } public static void ma…" at bounding box center [351, 299] width 600 height 320
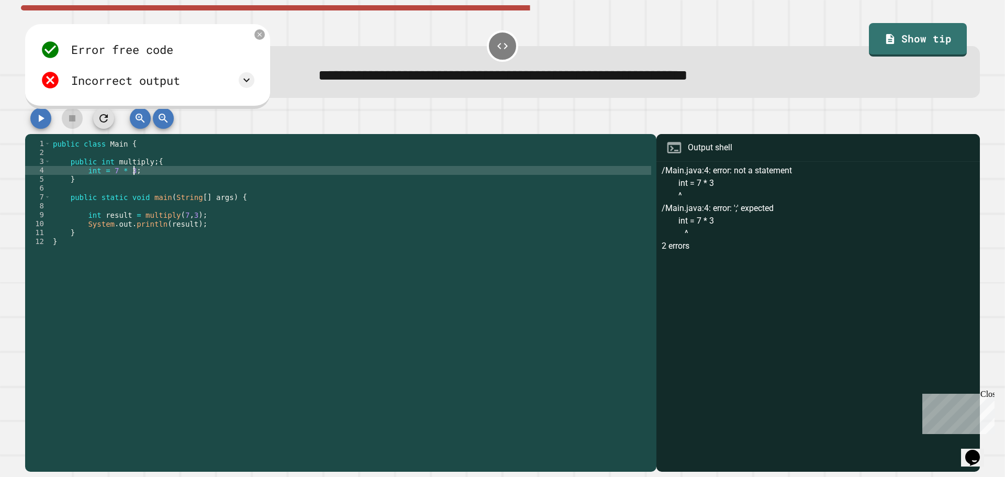
scroll to position [0, 5]
click at [41, 115] on icon "button" at bounding box center [41, 118] width 13 height 13
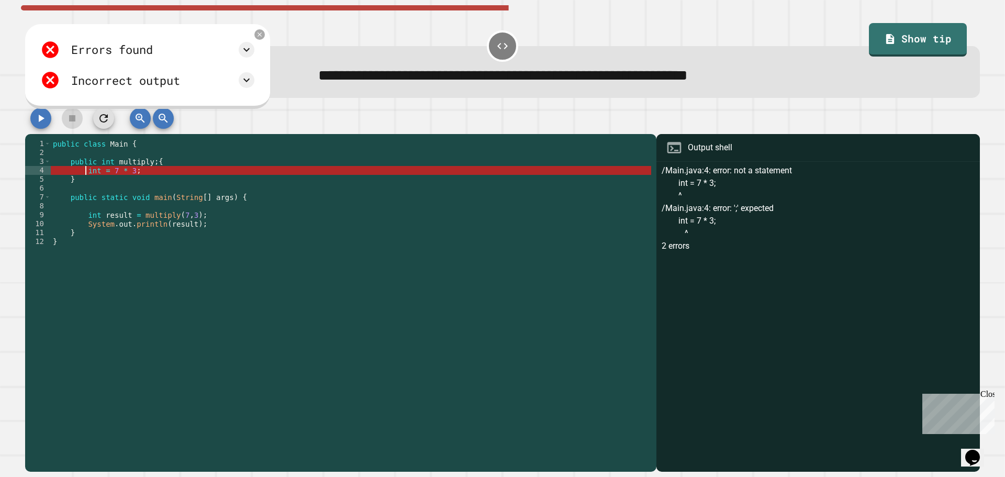
click at [84, 170] on div "public class Main { public int multiply ; { int = 7 * 3 ; } public static void …" at bounding box center [351, 299] width 600 height 320
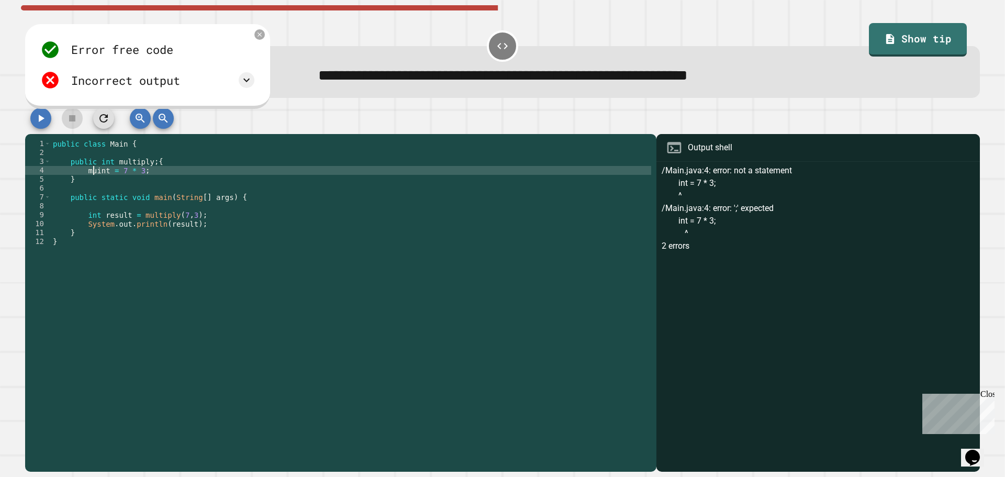
type textarea "**********"
click at [193, 172] on div "public class Main { public int multiply ; { mult int = 7 * 3 ; } public static …" at bounding box center [351, 299] width 600 height 320
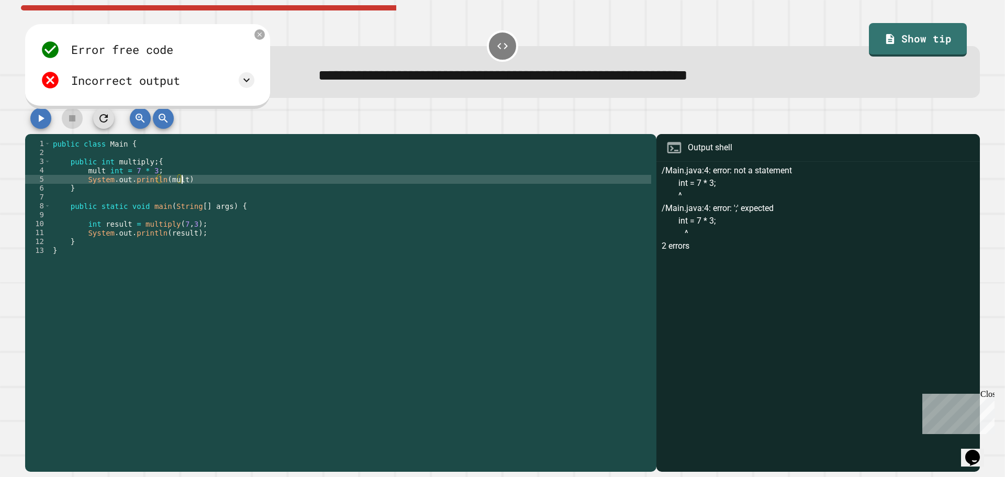
scroll to position [0, 9]
click at [52, 125] on div at bounding box center [502, 121] width 954 height 26
click at [43, 125] on icon "button" at bounding box center [41, 118] width 13 height 13
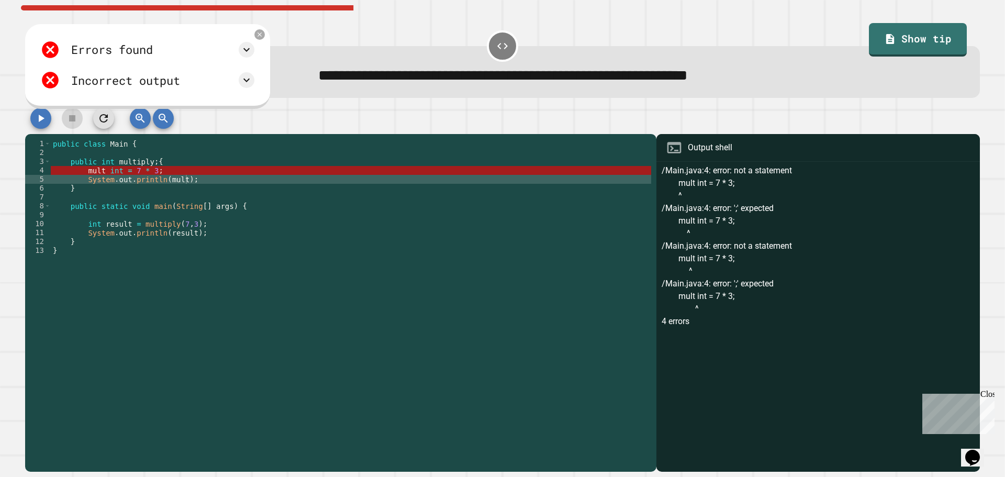
type textarea "**********"
click at [86, 172] on div "public class Main { public int multiply ; { mult int = 7 * 3 ; System . out . p…" at bounding box center [351, 299] width 600 height 320
